Goal: Transaction & Acquisition: Book appointment/travel/reservation

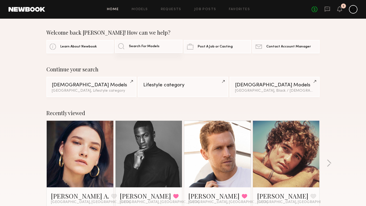
click at [126, 49] on link "Search For Models" at bounding box center [148, 46] width 67 height 13
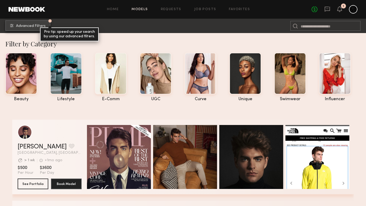
click at [29, 24] on span "Advanced Filters" at bounding box center [31, 26] width 30 height 4
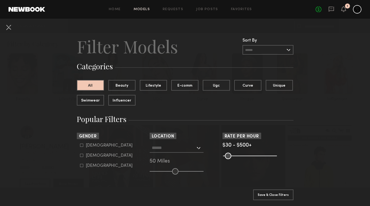
click at [161, 147] on input "text" at bounding box center [174, 147] width 44 height 9
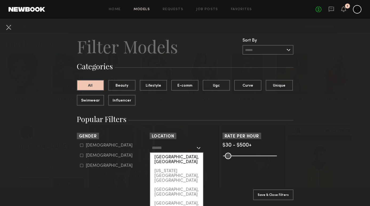
click at [170, 156] on div "[GEOGRAPHIC_DATA], [GEOGRAPHIC_DATA]" at bounding box center [176, 160] width 53 height 14
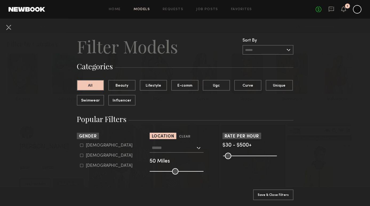
type input "**********"
click at [270, 189] on button "Apply 1 Filters & Close" at bounding box center [273, 194] width 40 height 11
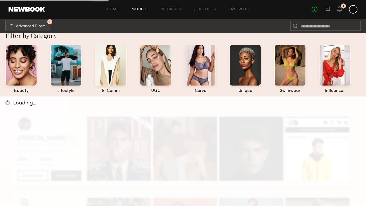
scroll to position [10, 0]
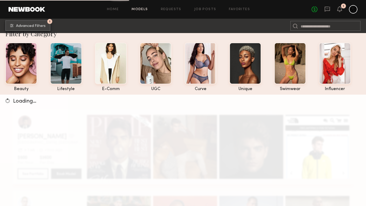
click at [43, 27] on span "Advanced Filters" at bounding box center [31, 26] width 30 height 4
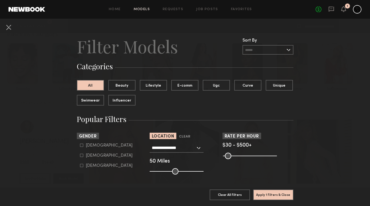
click at [92, 145] on div "Male" at bounding box center [109, 145] width 47 height 3
type input "*"
click at [266, 189] on button "Apply 2 Filters & Close" at bounding box center [273, 194] width 40 height 11
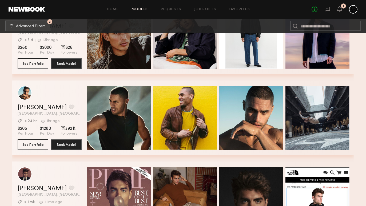
scroll to position [2430, 0]
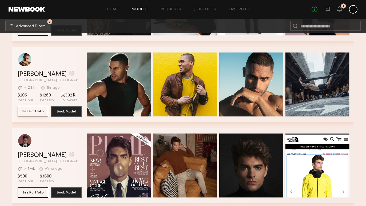
click at [38, 114] on button "See Portfolio" at bounding box center [33, 111] width 31 height 11
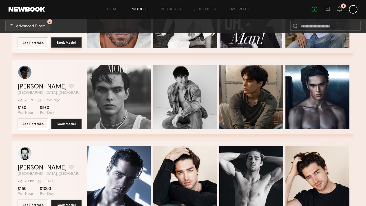
scroll to position [2992, 0]
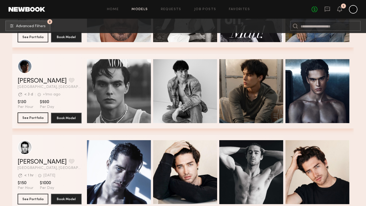
click at [42, 117] on button "See Portfolio" at bounding box center [33, 118] width 31 height 11
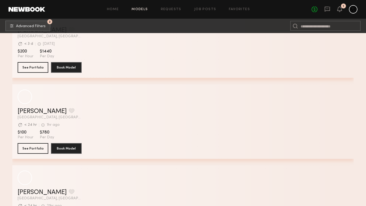
scroll to position [6368, 0]
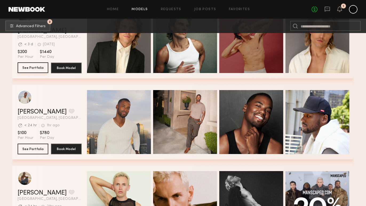
click at [48, 66] on button "See Portfolio" at bounding box center [33, 67] width 31 height 11
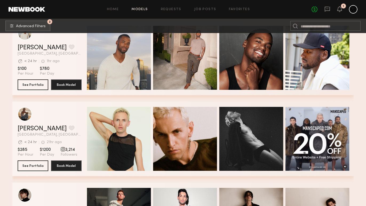
scroll to position [6299, 0]
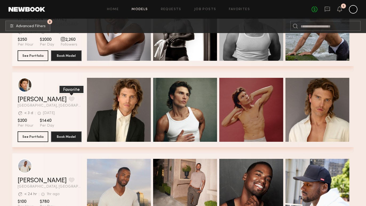
click at [69, 99] on button "grid" at bounding box center [72, 99] width 6 height 5
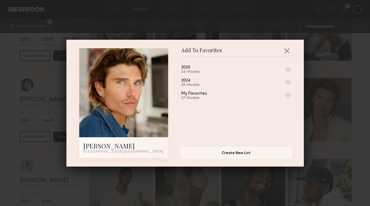
click at [286, 70] on button "button" at bounding box center [289, 69] width 6 height 5
click at [286, 50] on button "button" at bounding box center [287, 50] width 9 height 9
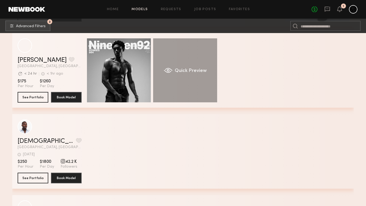
scroll to position [7231, 0]
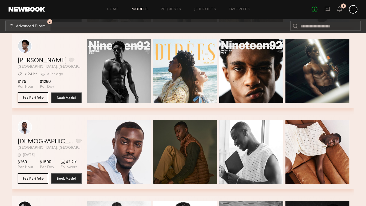
click at [38, 99] on button "See Portfolio" at bounding box center [33, 97] width 31 height 11
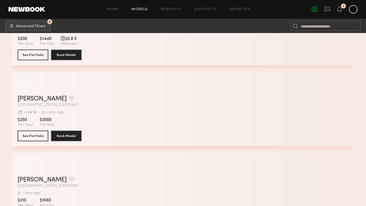
scroll to position [10602, 0]
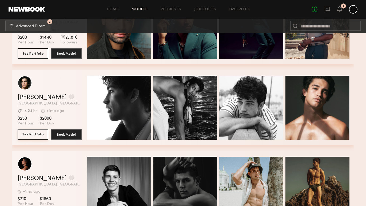
click at [40, 136] on button "See Portfolio" at bounding box center [33, 134] width 31 height 11
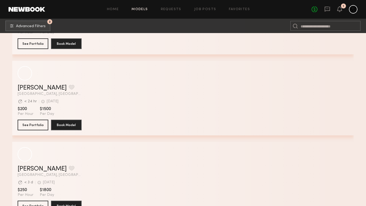
scroll to position [11830, 0]
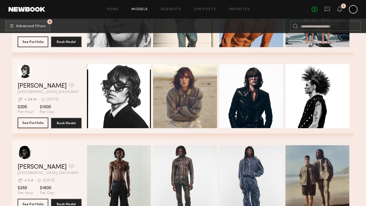
click at [40, 123] on button "See Portfolio" at bounding box center [33, 123] width 31 height 11
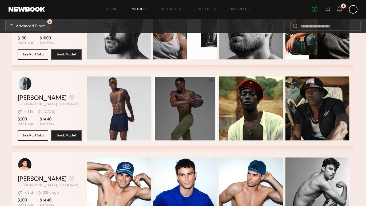
scroll to position [12153, 0]
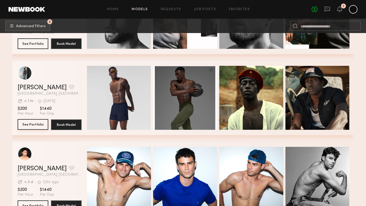
click at [37, 127] on button "See Portfolio" at bounding box center [33, 124] width 31 height 11
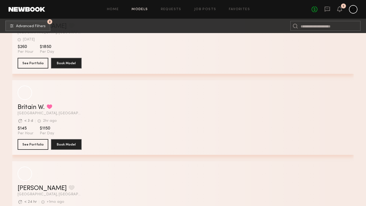
scroll to position [19691, 0]
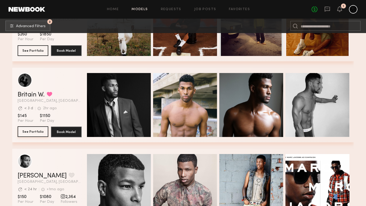
click at [37, 131] on button "See Portfolio" at bounding box center [33, 132] width 31 height 11
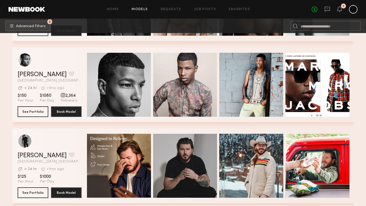
scroll to position [19801, 0]
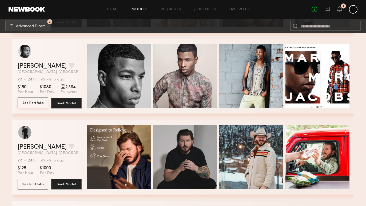
click at [40, 107] on button "See Portfolio" at bounding box center [33, 103] width 31 height 11
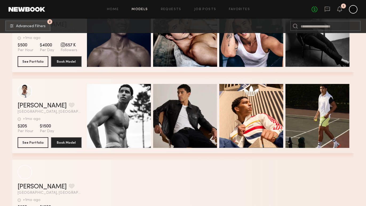
scroll to position [20422, 0]
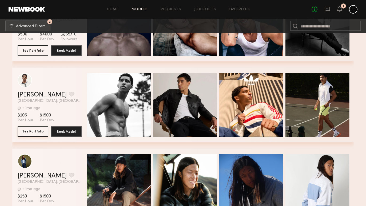
click at [39, 132] on button "See Portfolio" at bounding box center [33, 131] width 31 height 11
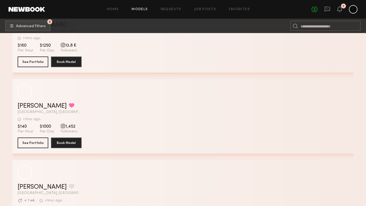
scroll to position [21953, 0]
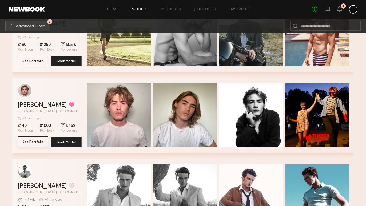
click at [41, 141] on button "See Portfolio" at bounding box center [33, 142] width 31 height 11
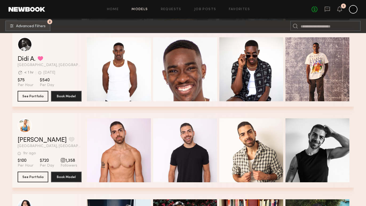
scroll to position [30683, 0]
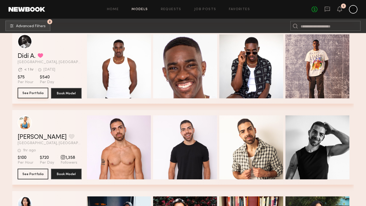
click at [38, 91] on button "See Portfolio" at bounding box center [33, 93] width 31 height 11
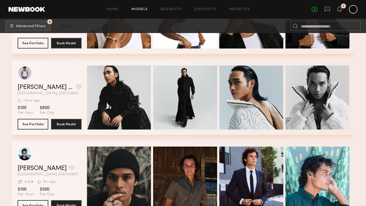
scroll to position [33093, 0]
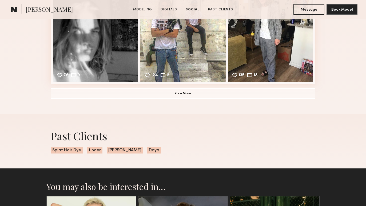
scroll to position [771, 0]
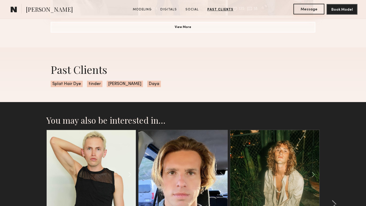
click at [315, 11] on button "Message" at bounding box center [309, 9] width 31 height 11
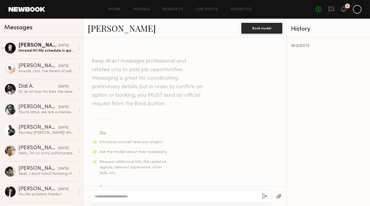
click at [149, 196] on textarea at bounding box center [175, 196] width 163 height 5
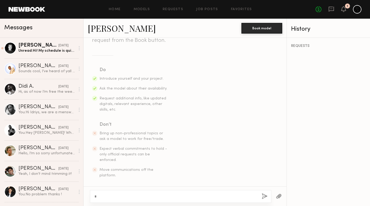
scroll to position [63, 0]
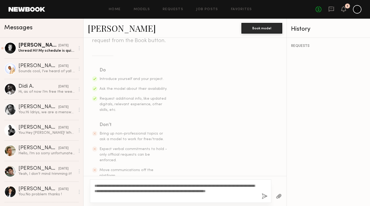
drag, startPoint x: 127, startPoint y: 197, endPoint x: 94, endPoint y: 197, distance: 32.0
click at [94, 197] on textarea "**********" at bounding box center [175, 191] width 163 height 16
drag, startPoint x: 114, startPoint y: 195, endPoint x: 93, endPoint y: 184, distance: 24.5
click at [93, 184] on div "**********" at bounding box center [180, 191] width 181 height 23
click at [121, 195] on textarea "**********" at bounding box center [175, 191] width 163 height 16
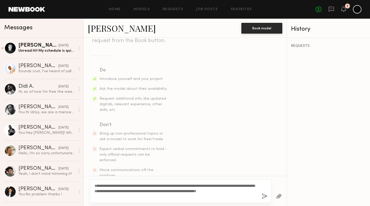
drag, startPoint x: 119, startPoint y: 196, endPoint x: 112, endPoint y: 185, distance: 12.8
click at [112, 185] on textarea "**********" at bounding box center [175, 191] width 163 height 16
click at [122, 194] on textarea "**********" at bounding box center [175, 191] width 163 height 16
click at [125, 196] on textarea "**********" at bounding box center [175, 191] width 163 height 16
type textarea "**********"
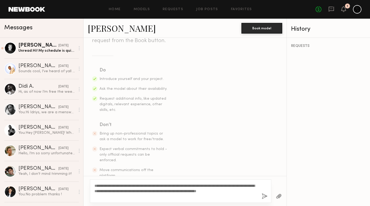
click at [265, 197] on button "button" at bounding box center [265, 196] width 6 height 7
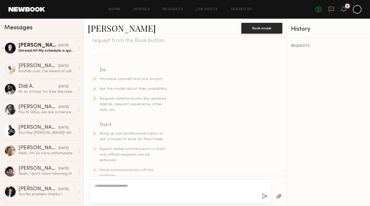
scroll to position [147, 0]
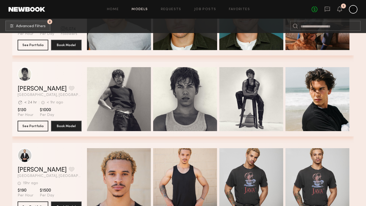
scroll to position [33827, 0]
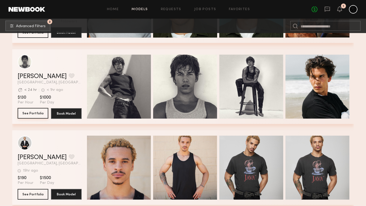
click at [39, 112] on button "See Portfolio" at bounding box center [33, 113] width 31 height 11
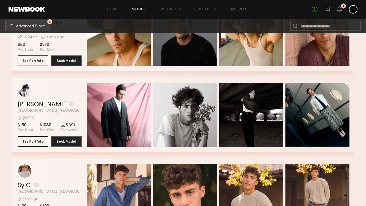
scroll to position [34457, 0]
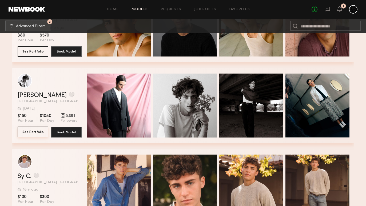
click at [41, 135] on button "See Portfolio" at bounding box center [33, 132] width 31 height 11
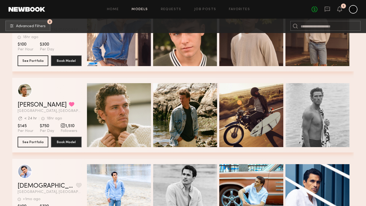
scroll to position [34646, 0]
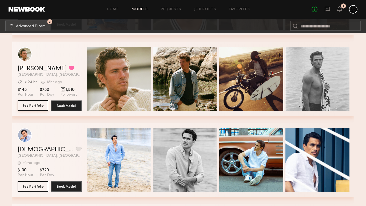
click at [36, 108] on button "See Portfolio" at bounding box center [33, 105] width 31 height 11
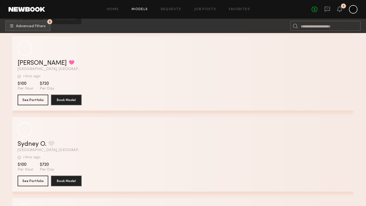
scroll to position [38874, 0]
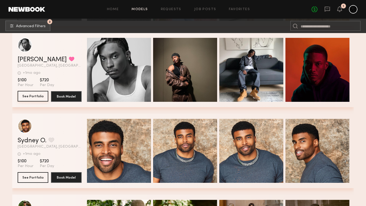
click at [42, 98] on button "See Portfolio" at bounding box center [33, 96] width 31 height 11
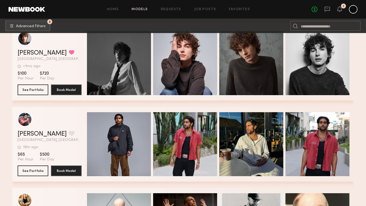
scroll to position [39114, 0]
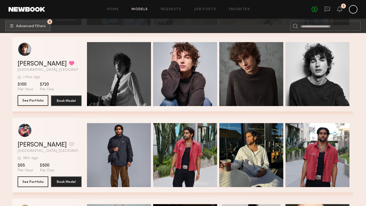
click at [39, 101] on button "See Portfolio" at bounding box center [33, 100] width 31 height 11
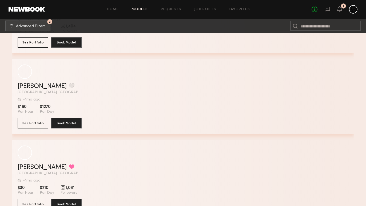
scroll to position [42077, 0]
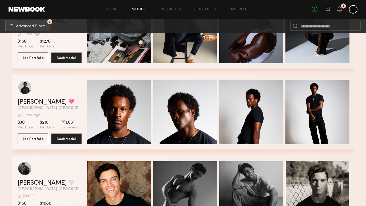
click at [25, 133] on section "Nigel M. Favorited Los Angeles, CA +1mo ago Last Online View Portfolio +1mo ago…" at bounding box center [50, 112] width 64 height 75
click at [31, 140] on button "See Portfolio" at bounding box center [33, 138] width 31 height 11
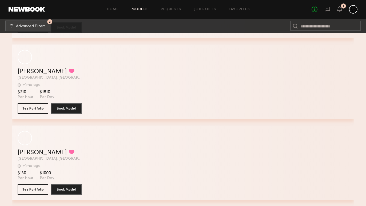
scroll to position [57051, 0]
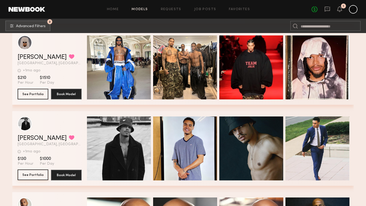
click at [24, 176] on button "See Portfolio" at bounding box center [33, 175] width 31 height 11
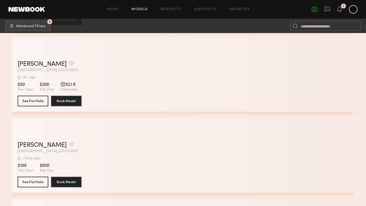
scroll to position [60697, 0]
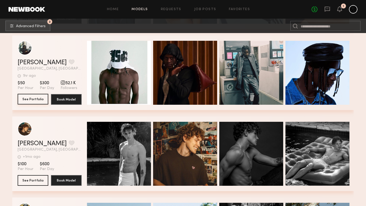
click at [36, 100] on button "See Portfolio" at bounding box center [33, 99] width 31 height 11
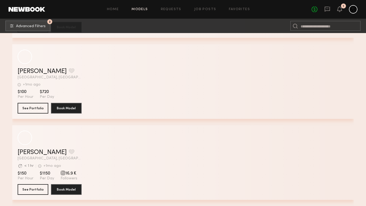
scroll to position [63690, 0]
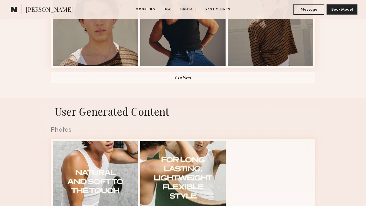
scroll to position [488, 0]
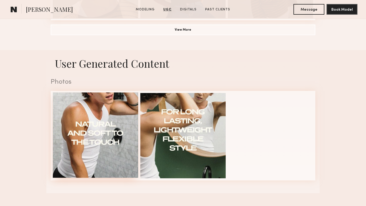
click at [119, 115] on div at bounding box center [95, 135] width 85 height 85
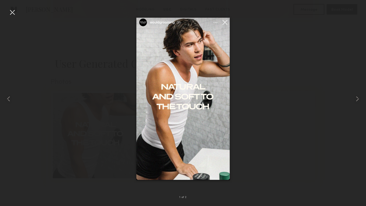
click at [299, 47] on div at bounding box center [183, 99] width 366 height 181
click at [12, 11] on div at bounding box center [12, 12] width 9 height 9
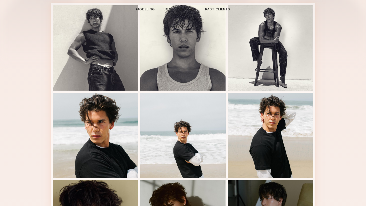
scroll to position [201, 0]
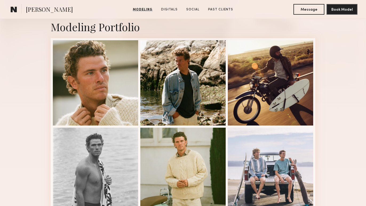
scroll to position [122, 0]
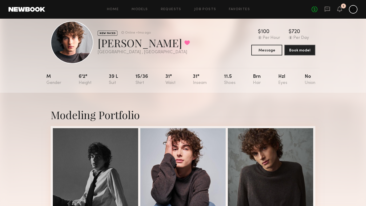
scroll to position [9, 0]
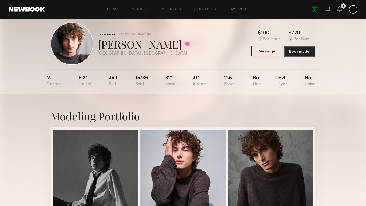
click at [272, 49] on button "Message" at bounding box center [266, 51] width 31 height 11
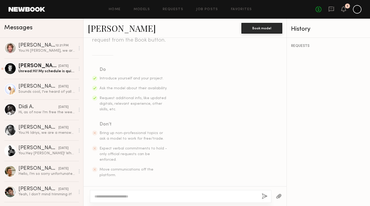
click at [141, 197] on textarea at bounding box center [175, 196] width 163 height 5
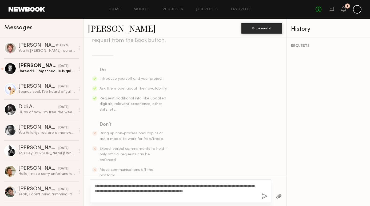
scroll to position [63, 0]
click at [97, 185] on textarea "**********" at bounding box center [175, 191] width 163 height 16
click at [115, 198] on textarea "**********" at bounding box center [175, 191] width 163 height 16
type textarea "**********"
click at [263, 197] on button "button" at bounding box center [265, 196] width 6 height 7
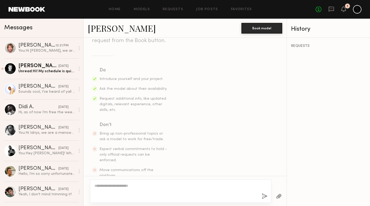
scroll to position [147, 0]
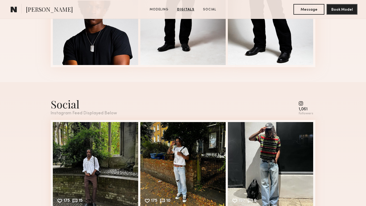
scroll to position [564, 0]
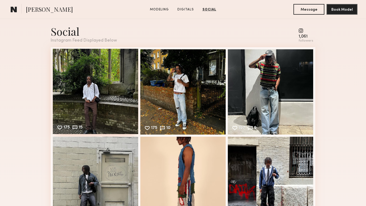
click at [94, 91] on div "175 15 Likes & comments displayed to show model’s engagement" at bounding box center [95, 91] width 85 height 85
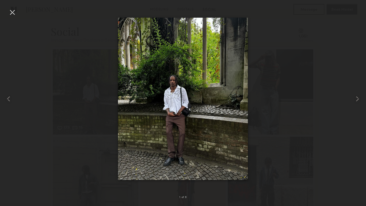
click at [317, 50] on div at bounding box center [183, 99] width 366 height 181
